Goal: Use online tool/utility: Use online tool/utility

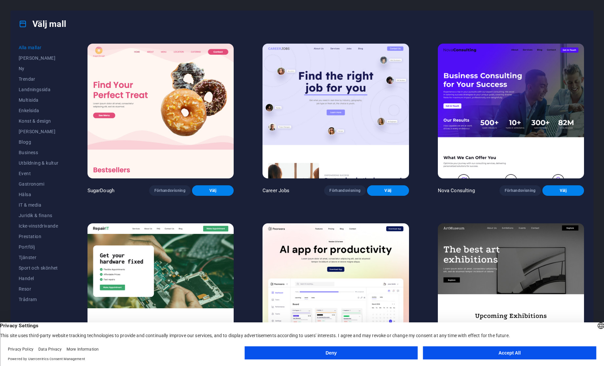
click at [479, 355] on button "Accept All" at bounding box center [509, 352] width 173 height 13
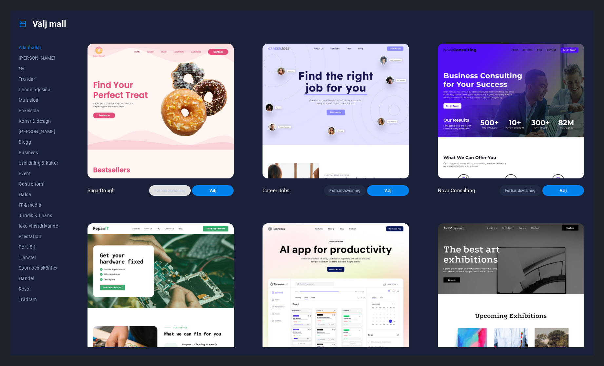
click at [165, 189] on span "Förhandsvisning" at bounding box center [169, 190] width 31 height 5
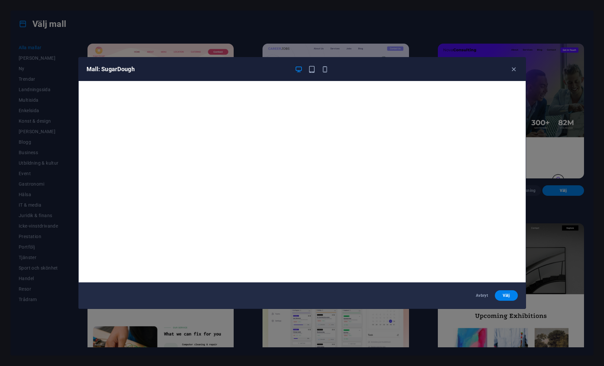
click at [278, 17] on div "Mall: SugarDough Avbryt Välj" at bounding box center [302, 183] width 604 height 366
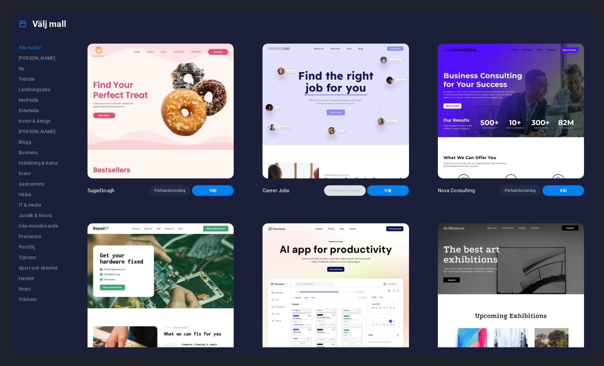
click at [339, 188] on span "Förhandsvisning" at bounding box center [345, 190] width 31 height 5
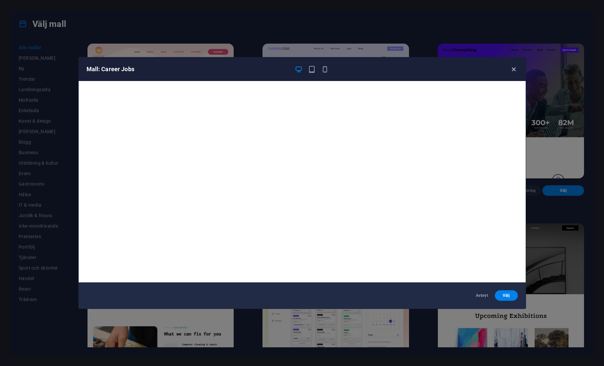
click at [515, 69] on icon "button" at bounding box center [514, 70] width 8 height 8
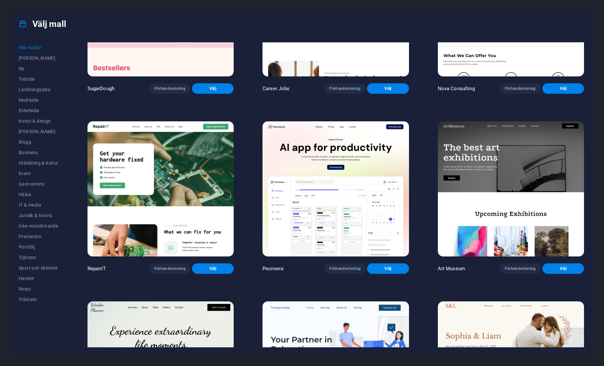
scroll to position [103, 0]
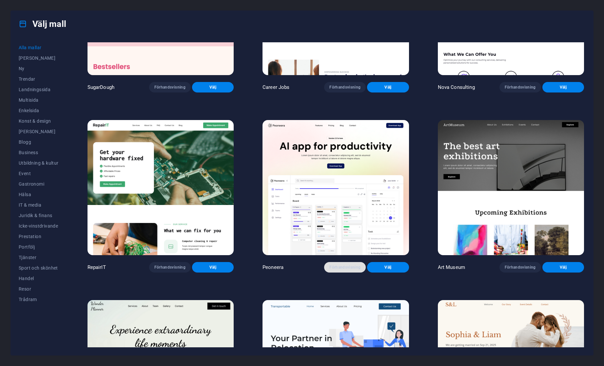
click at [340, 266] on span "Förhandsvisning" at bounding box center [345, 267] width 31 height 5
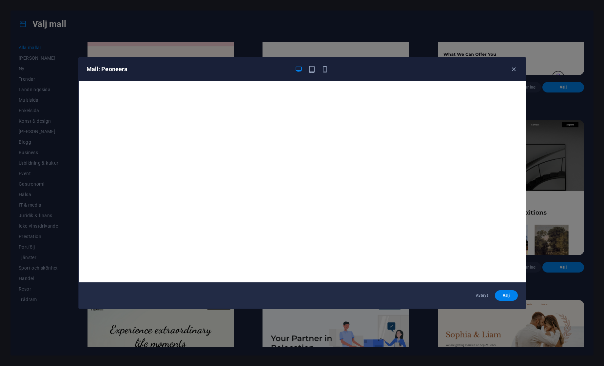
click at [593, 216] on div "Mall: Peoneera Avbryt Välj" at bounding box center [302, 183] width 604 height 366
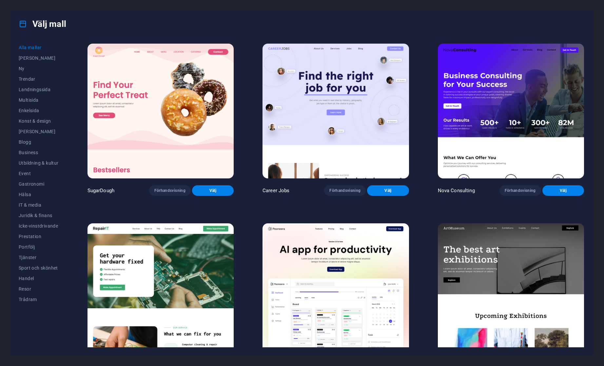
scroll to position [10, 0]
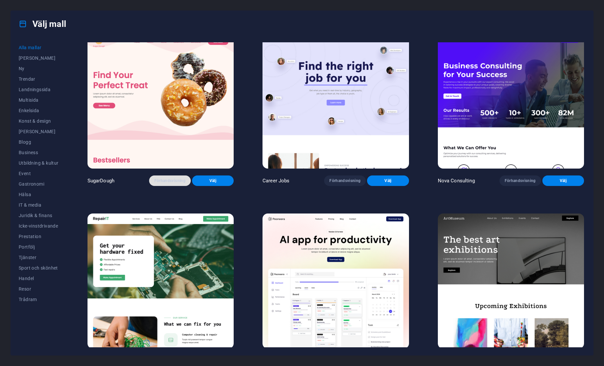
click at [170, 179] on span "Förhandsvisning" at bounding box center [169, 180] width 31 height 5
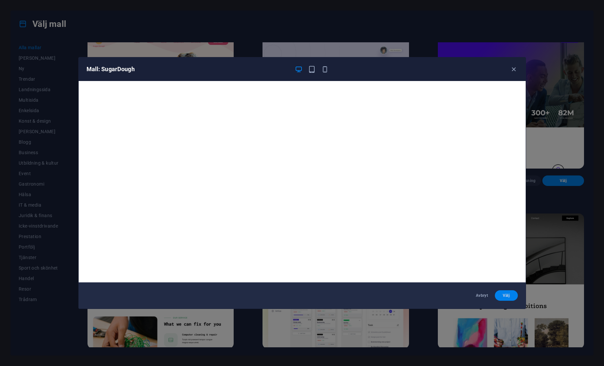
click at [506, 293] on span "Välj" at bounding box center [506, 295] width 12 height 5
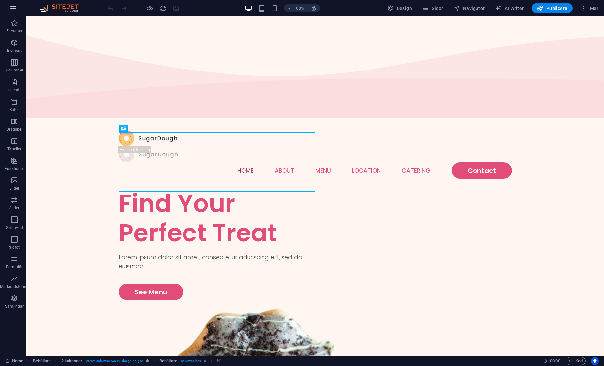
click at [15, 10] on icon "button" at bounding box center [14, 8] width 8 height 8
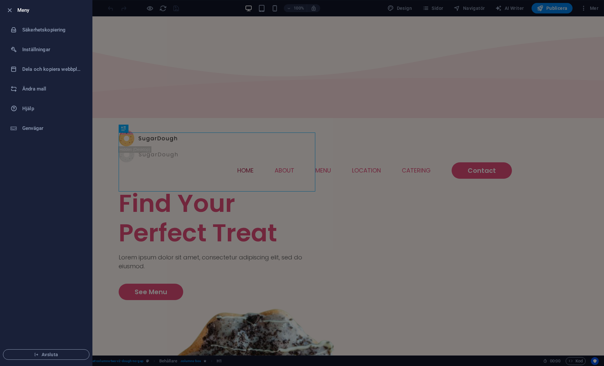
click at [510, 210] on div at bounding box center [302, 183] width 604 height 366
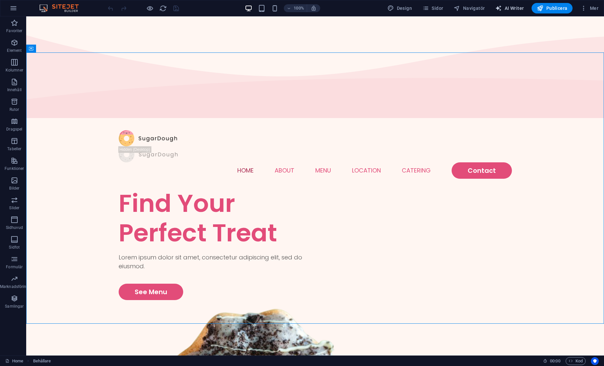
click at [515, 9] on span "AI Writer" at bounding box center [510, 8] width 29 height 7
select select "English"
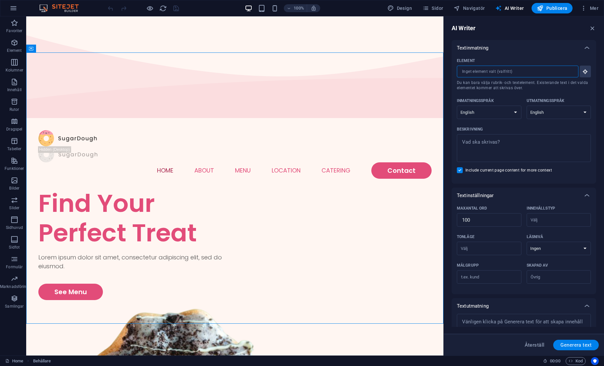
click at [493, 74] on input "Element ​ Du kan bara välja rubrik- och textelement. Existerande text i det val…" at bounding box center [515, 72] width 117 height 12
click at [496, 73] on input "Element ​ Du kan bara välja rubrik- och textelement. Existerande text i det val…" at bounding box center [515, 72] width 117 height 12
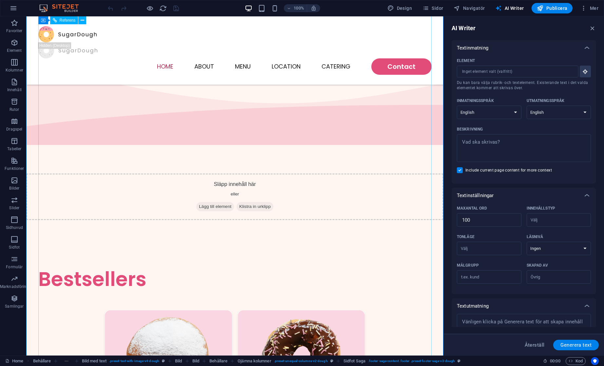
scroll to position [581, 0]
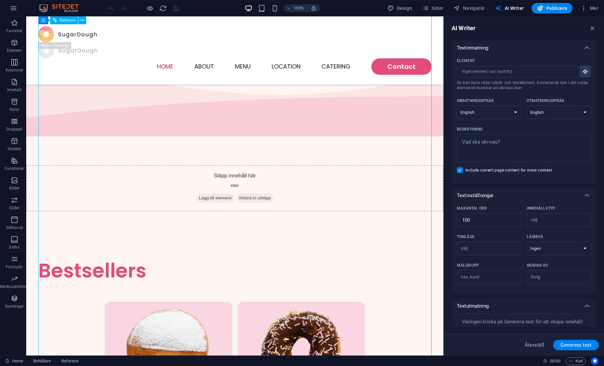
scroll to position [0, 0]
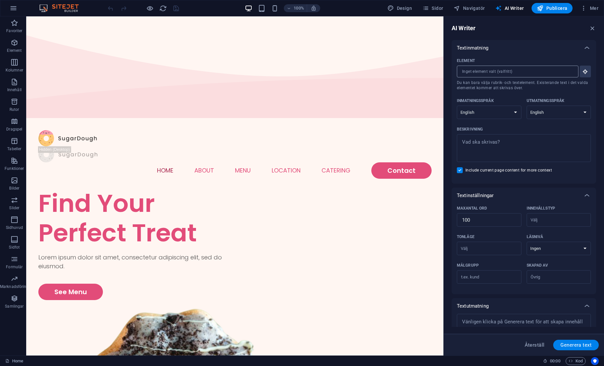
click at [483, 69] on input "Element ​ Du kan bara välja rubrik- och textelement. Existerande text i det val…" at bounding box center [515, 72] width 117 height 12
paste input "text"
click at [493, 71] on input "Element ​ Du kan bara välja rubrik- och textelement. Existerande text i det val…" at bounding box center [515, 72] width 117 height 12
type textarea "x"
click at [489, 143] on textarea "Beskrivning x ​" at bounding box center [524, 147] width 128 height 21
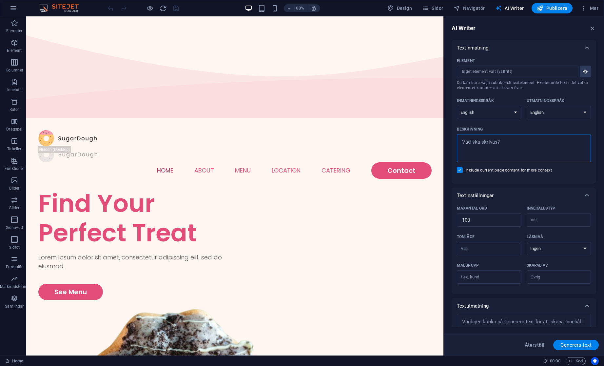
type textarea "a"
type textarea "x"
type textarea "as"
type textarea "x"
type textarea "asf"
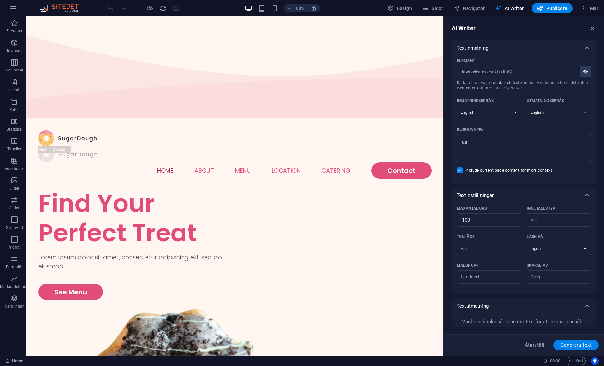
type textarea "x"
paste textarea "this one below have pretty much reached a perfect balance in elegance i think: …"
type textarea "this one below have pretty much reached a perfect balance in elegance i think: …"
type textarea "x"
type textarea "this one below have pretty much reached a perfect balance in elegance i think: …"
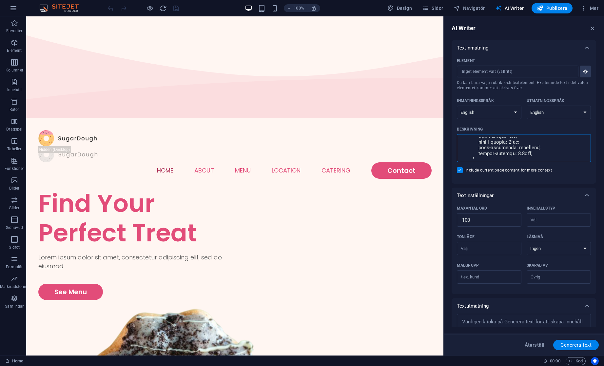
type textarea "x"
click at [506, 151] on textarea "Beskrivning x ​" at bounding box center [524, 147] width 128 height 21
type textarea "x"
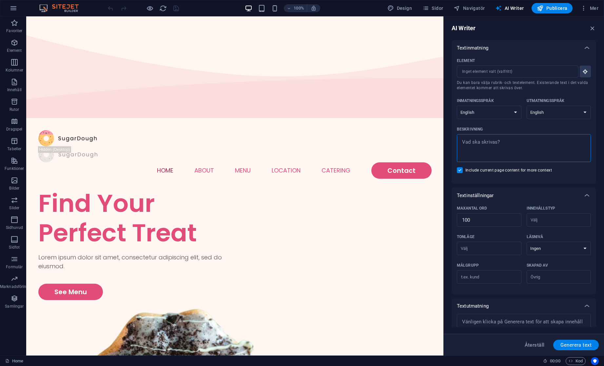
paste textarea "this one below have pretty much reached a perfect balance in elegance i think: …"
type textarea "this one below have pretty much reached a perfect balance in elegance i think: …"
type textarea "x"
type textarea "this one below have pretty much reached a perfect balance in elegance i think: …"
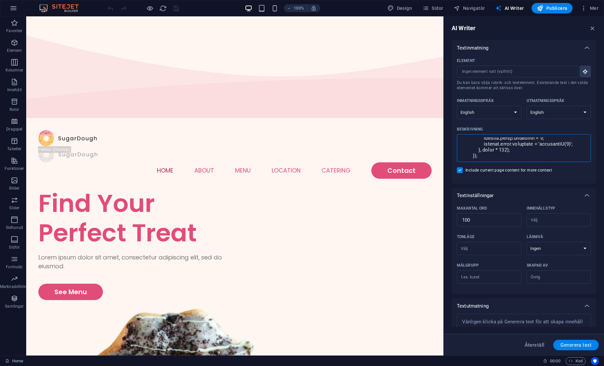
type textarea "x"
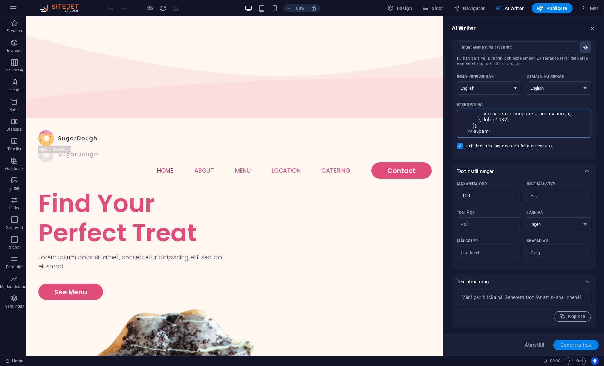
type textarea "this one below have pretty much reached a perfect balance in elegance i think: …"
click at [582, 344] on span "Generera text" at bounding box center [576, 344] width 31 height 5
type textarea "x"
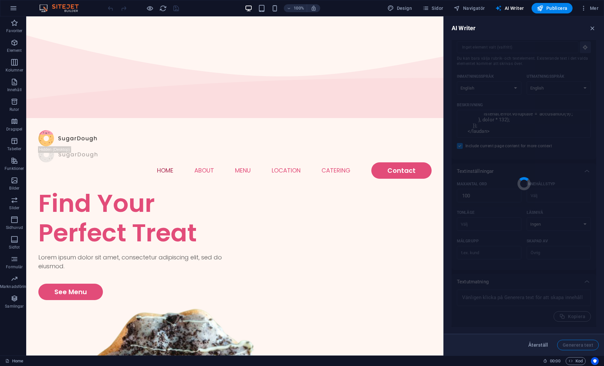
scroll to position [7511, 0]
type textarea "x"
type textarea "The refined web design elegantly merges purpose with aesthetics, showcasing the…"
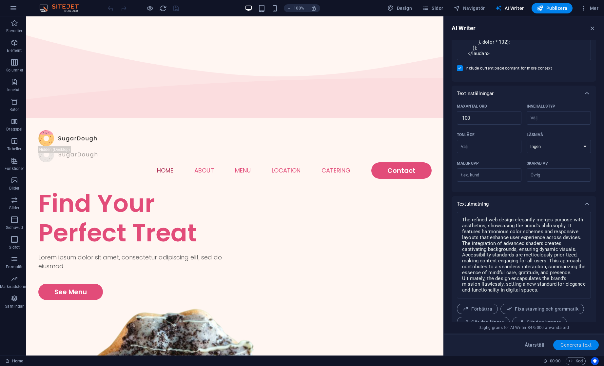
scroll to position [129, 0]
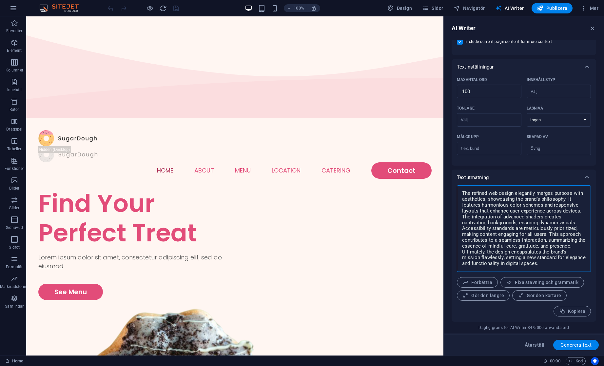
drag, startPoint x: 546, startPoint y: 240, endPoint x: 532, endPoint y: 219, distance: 25.8
click at [532, 219] on textarea "The refined web design elegantly merges purpose with aesthetics, showcasing the…" at bounding box center [524, 229] width 128 height 80
click at [496, 234] on textarea "The refined web design elegantly merges purpose with aesthetics, showcasing the…" at bounding box center [524, 229] width 128 height 80
type textarea "x"
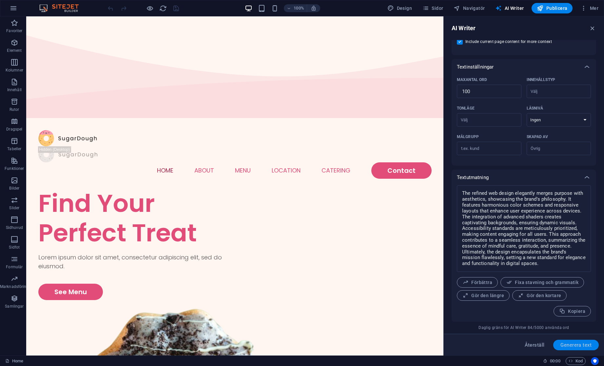
click at [577, 346] on span "Generera text" at bounding box center [576, 344] width 31 height 5
type textarea "x"
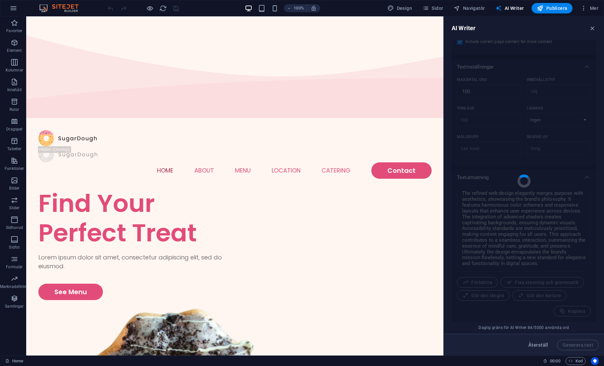
type textarea "x"
type textarea "The design achieves a remarkable blend of elegance and functionality, encapsula…"
type textarea "x"
